Goal: Register for event/course

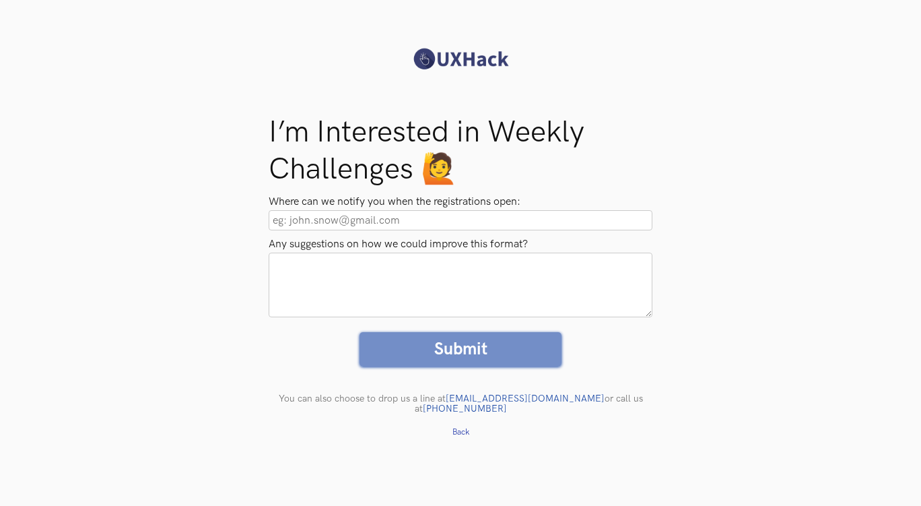
click at [452, 218] on input "Where can we notify you when the registrations open:" at bounding box center [461, 220] width 384 height 20
type input "kaleoeee@gmail.com"
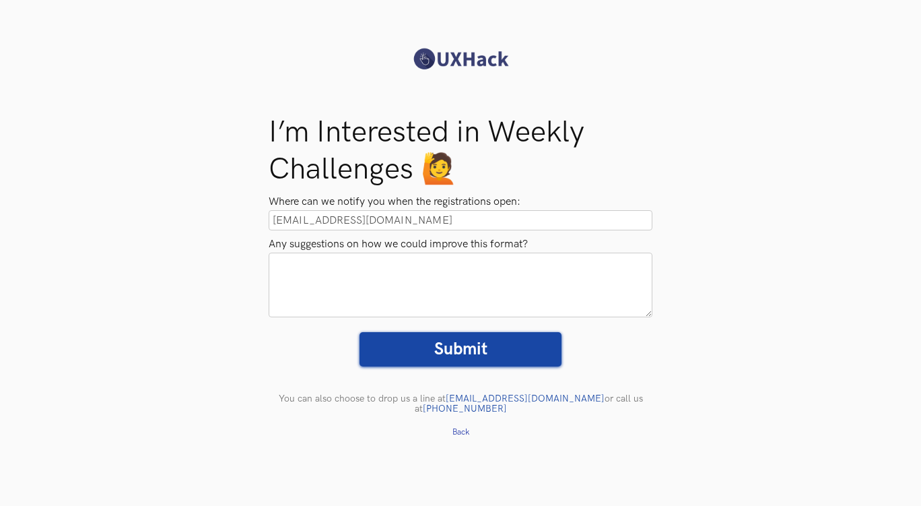
click at [469, 279] on textarea "Any suggestions on how we could improve this format?" at bounding box center [461, 285] width 384 height 65
click at [511, 333] on input "Submit" at bounding box center [461, 349] width 202 height 34
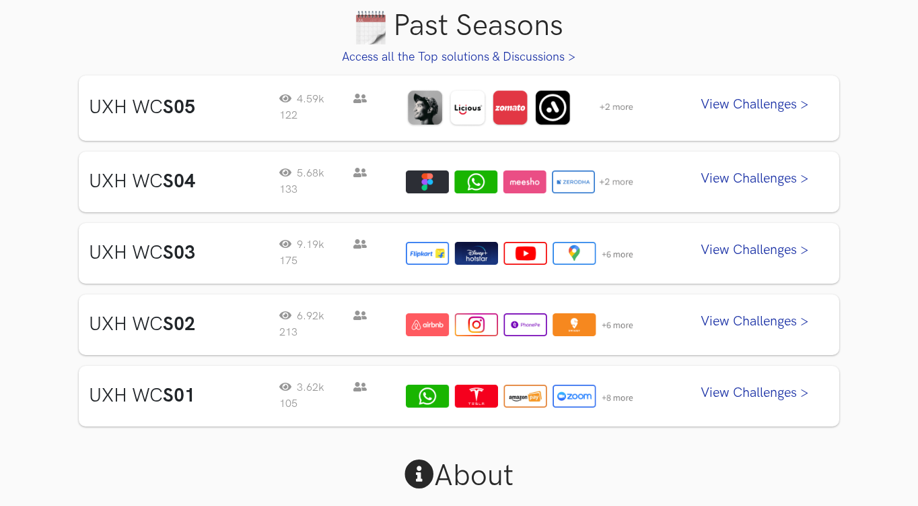
scroll to position [684, 0]
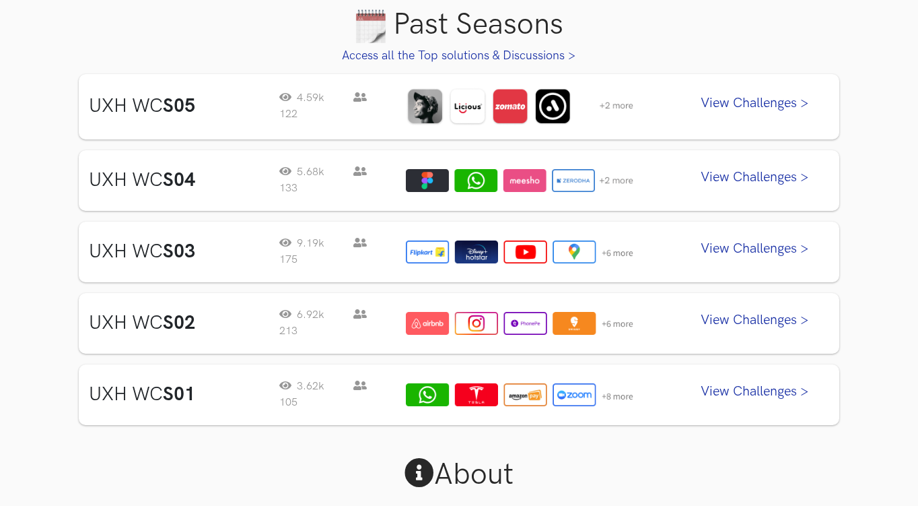
click at [723, 100] on link "View Challenges >" at bounding box center [755, 107] width 148 height 34
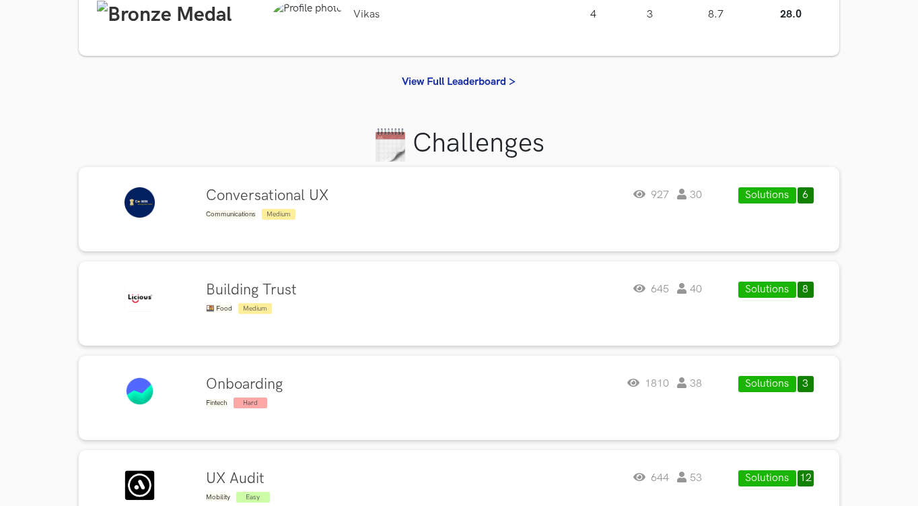
scroll to position [255, 0]
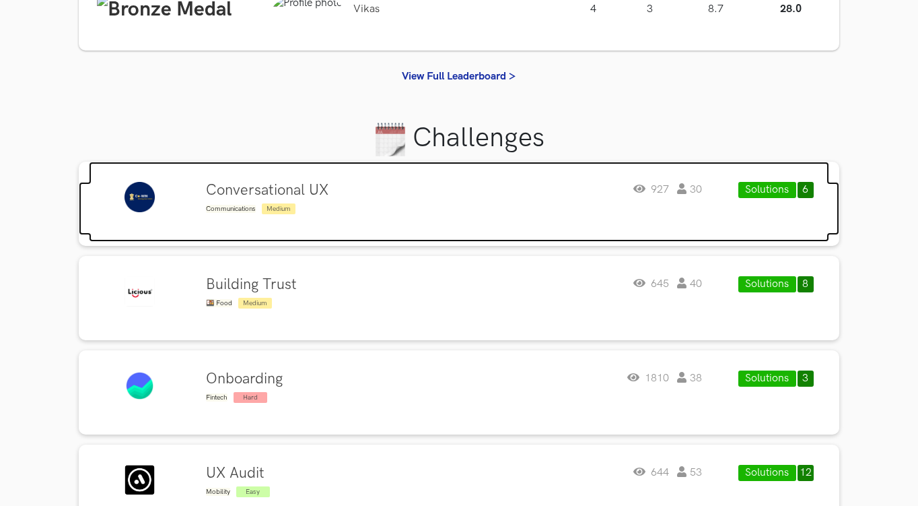
click at [445, 191] on div "Conversational UX Communications Medium 927 30" at bounding box center [454, 199] width 497 height 34
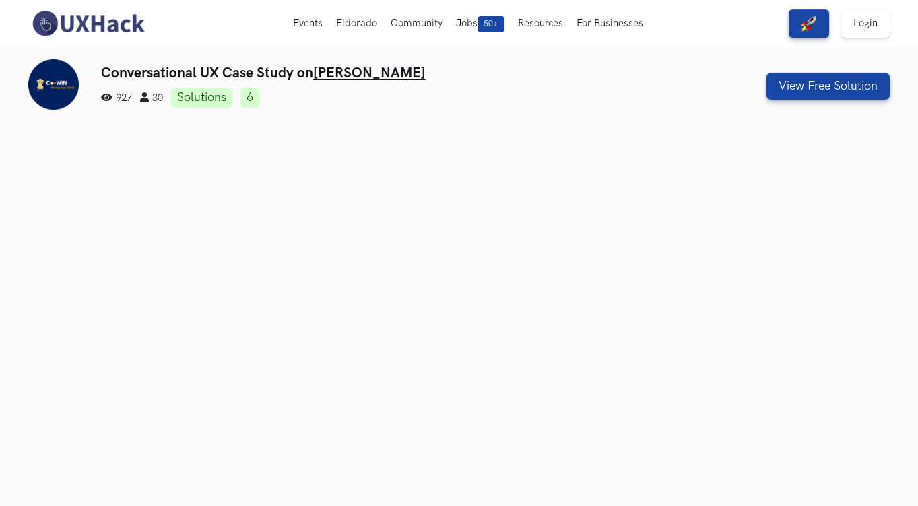
click at [705, 97] on div "View Free Solution" at bounding box center [786, 86] width 207 height 27
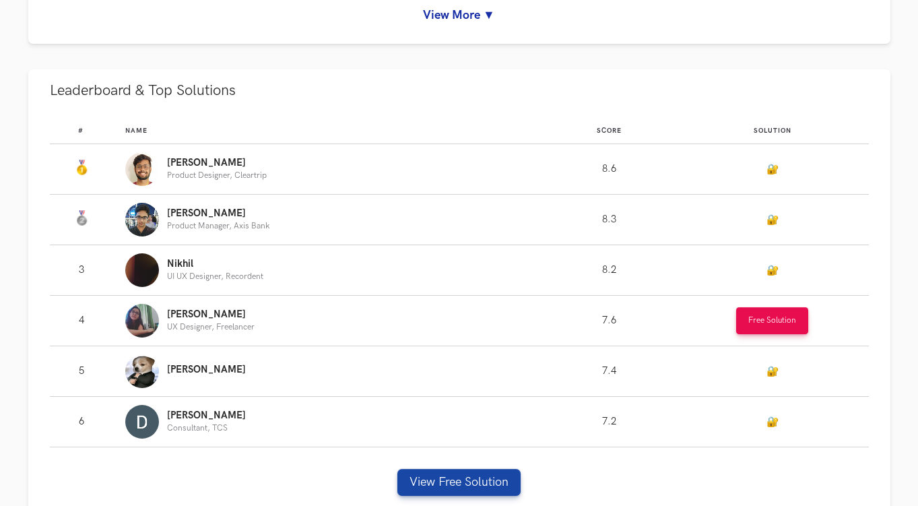
scroll to position [790, 0]
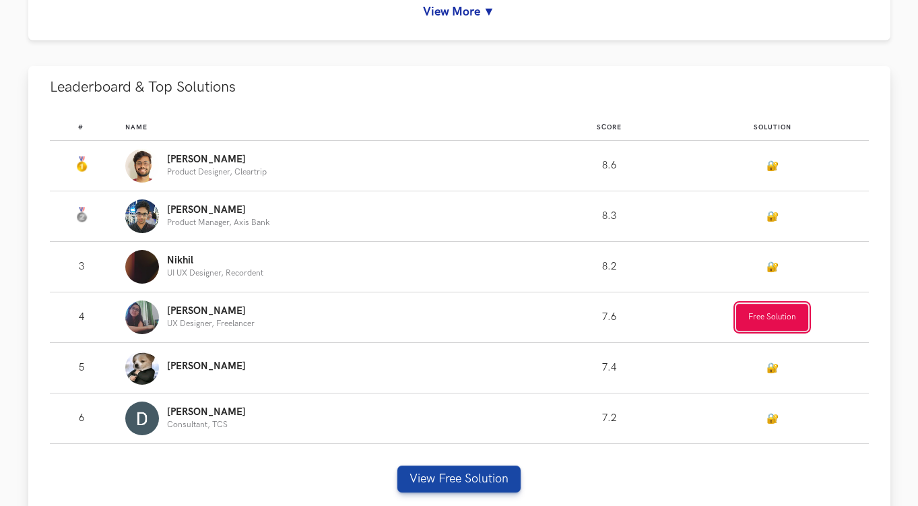
click at [790, 317] on button "Free Solution" at bounding box center [772, 317] width 72 height 27
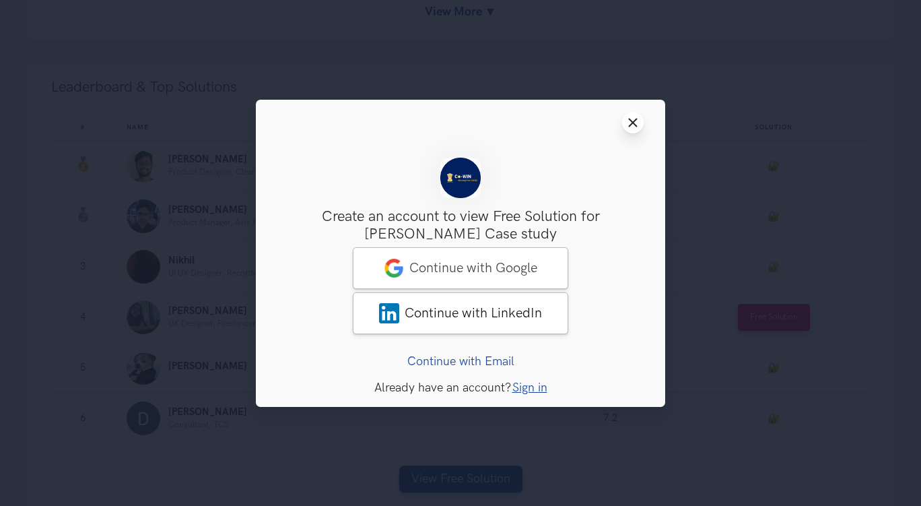
click at [632, 124] on line at bounding box center [633, 122] width 7 height 7
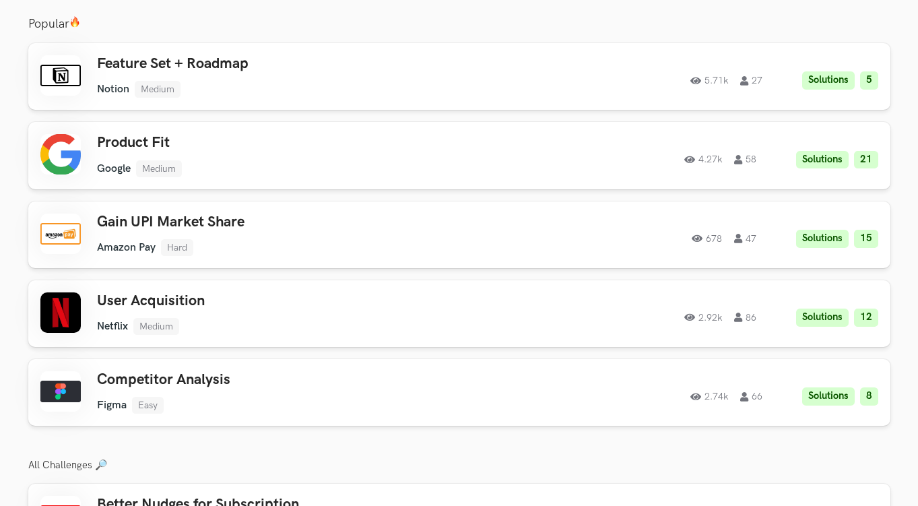
scroll to position [1649, 0]
